Goal: Task Accomplishment & Management: Manage account settings

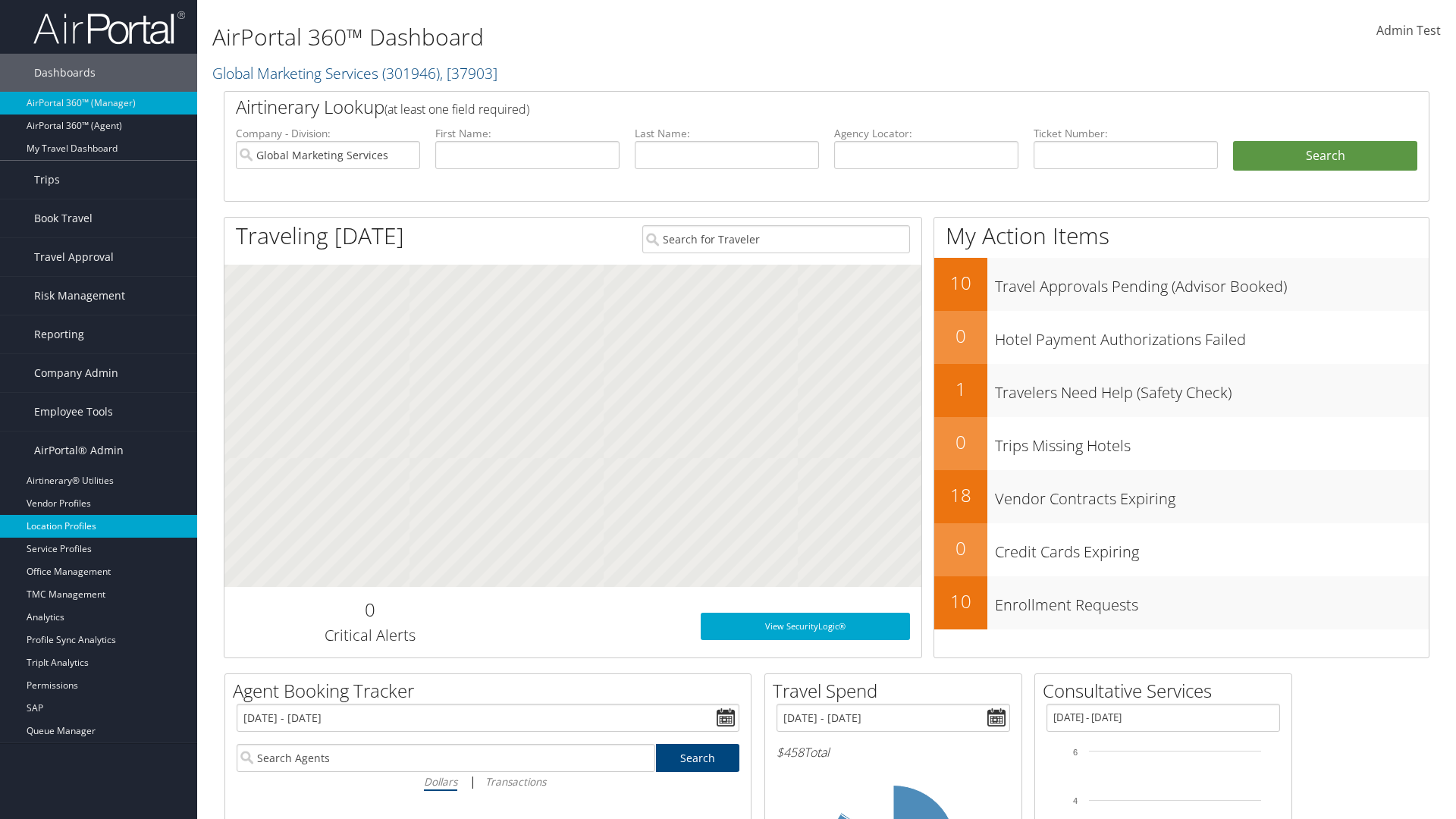
click at [99, 526] on link "Location Profiles" at bounding box center [99, 525] width 197 height 23
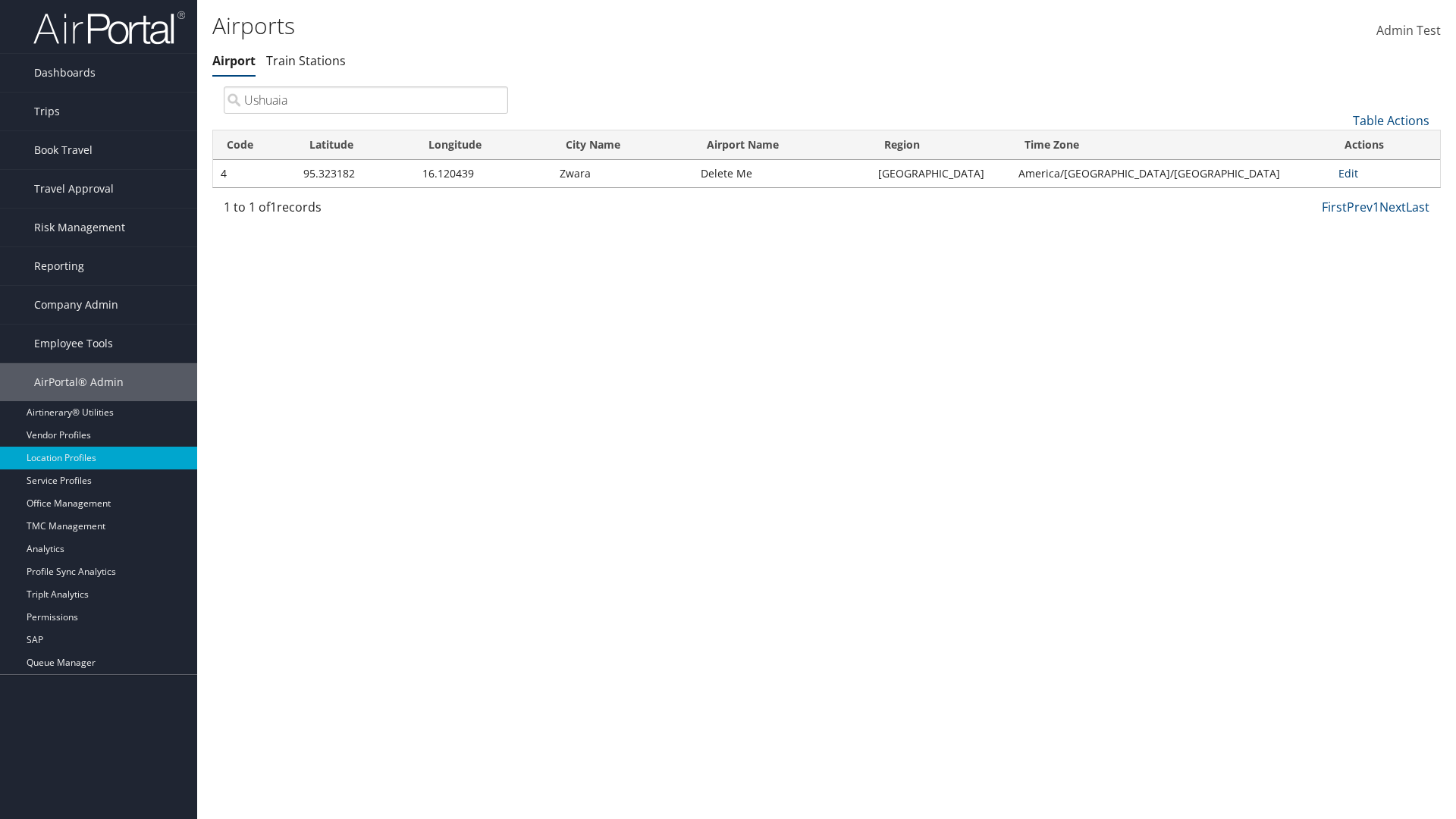
type input "Ushuaia"
click at [1343, 173] on link "Edit" at bounding box center [1349, 173] width 20 height 14
select select "26656"
select select "69"
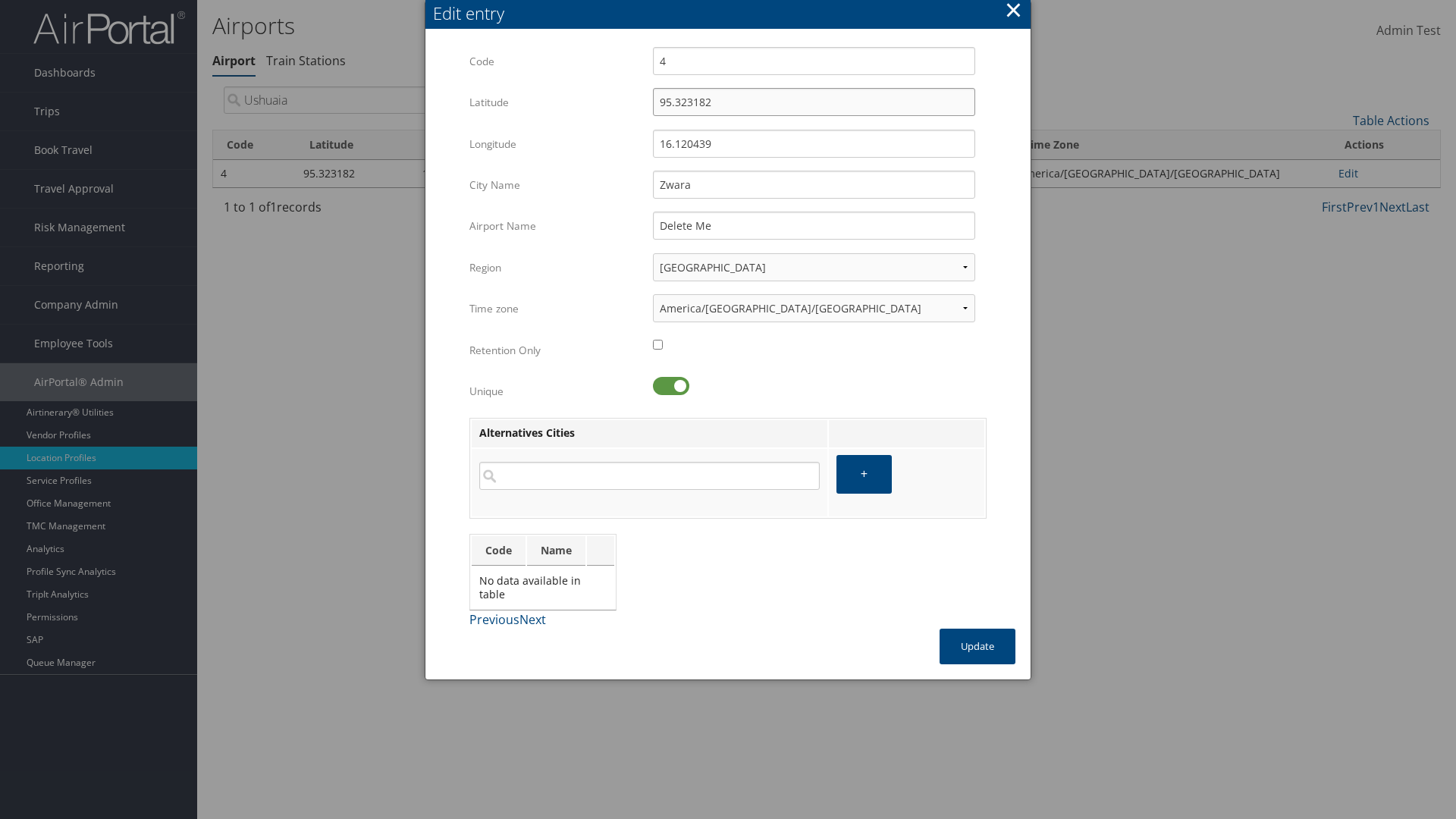
click at [814, 102] on input "95.323182" at bounding box center [814, 102] width 322 height 28
type input "32.953182"
click at [814, 143] on input "16.120439" at bounding box center [814, 143] width 322 height 28
type input "12.016439"
click at [814, 184] on input "Zwara" at bounding box center [814, 184] width 322 height 28
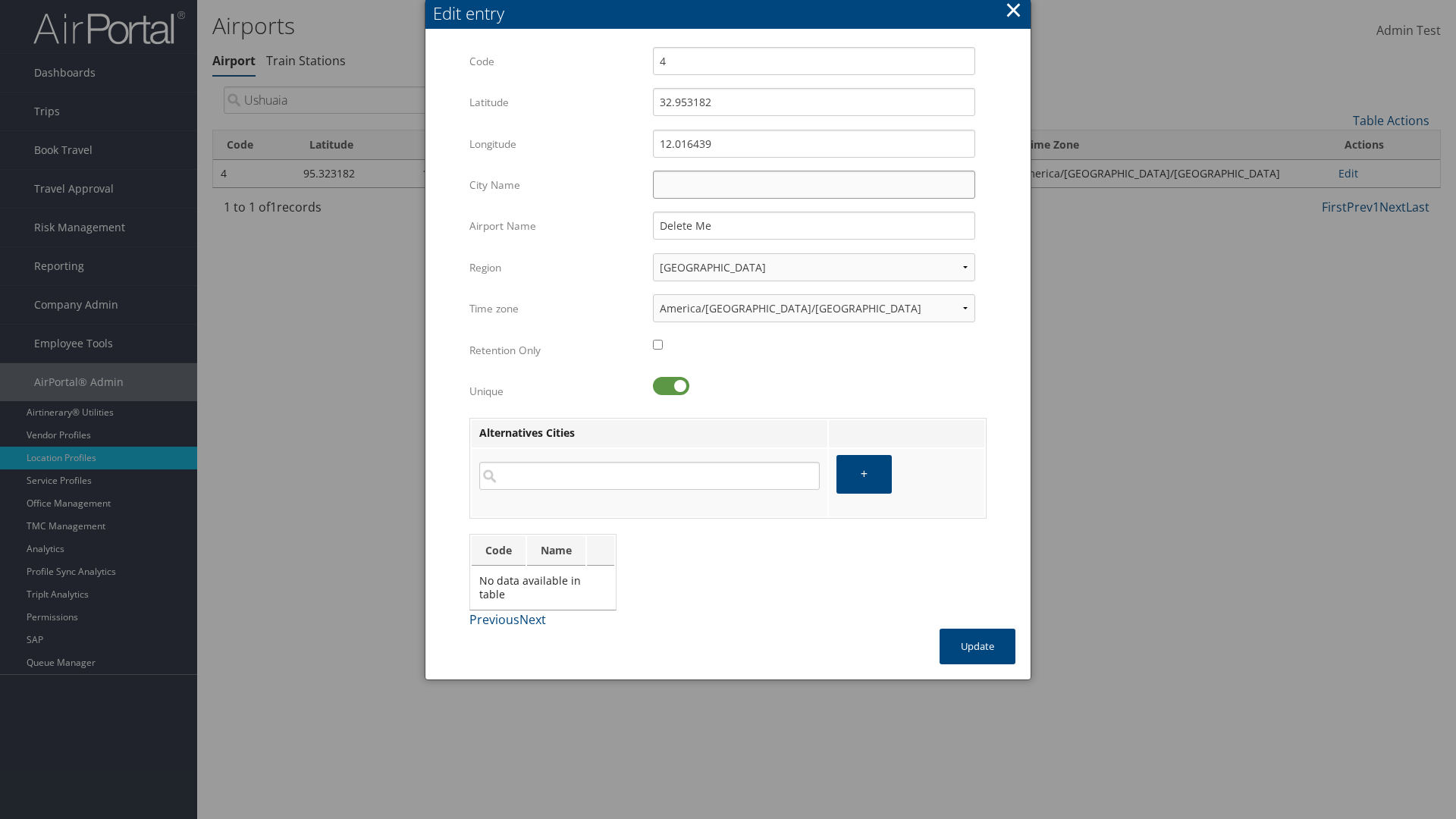
type input "Zwara"
click at [977, 646] on button "Update" at bounding box center [977, 647] width 76 height 36
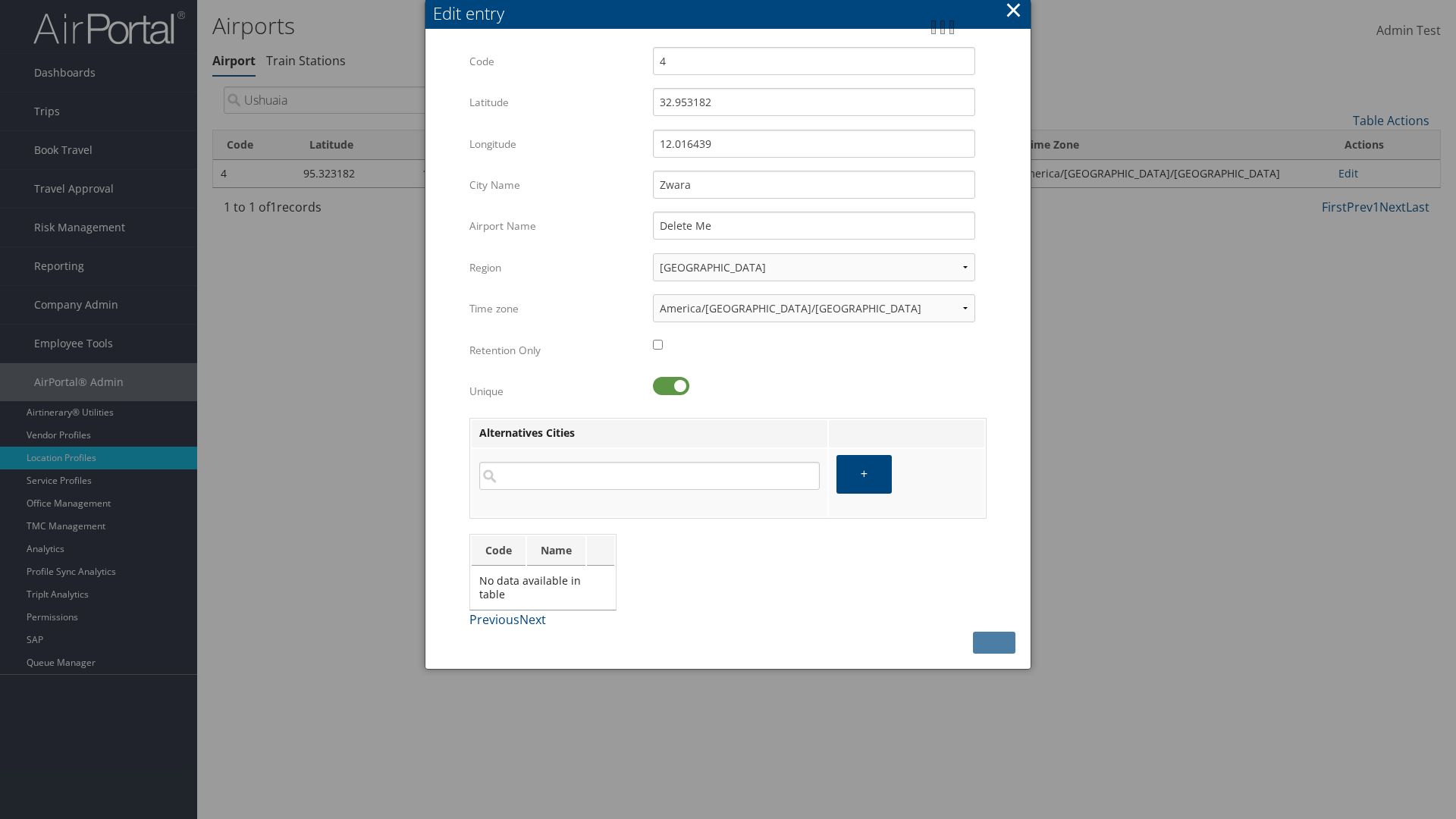
type input "Zwara"
